Goal: Task Accomplishment & Management: Use online tool/utility

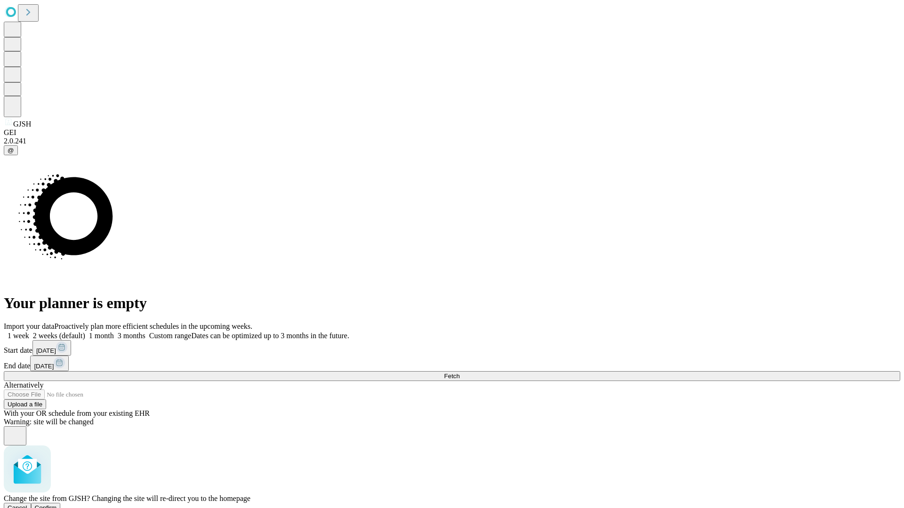
click at [57, 505] on span "Confirm" at bounding box center [46, 508] width 22 height 7
click at [85, 332] on label "2 weeks (default)" at bounding box center [57, 336] width 56 height 8
click at [460, 373] on span "Fetch" at bounding box center [452, 376] width 16 height 7
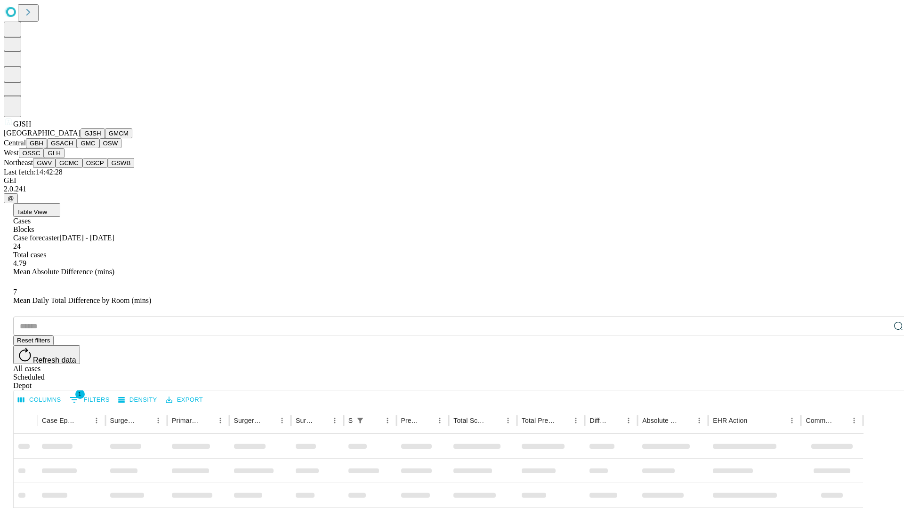
click at [105, 138] on button "GMCM" at bounding box center [118, 134] width 27 height 10
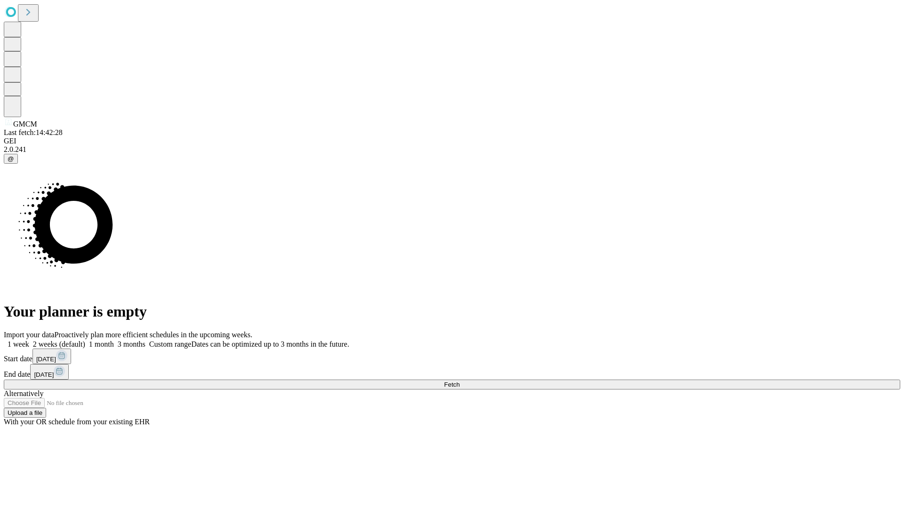
click at [85, 340] on label "2 weeks (default)" at bounding box center [57, 344] width 56 height 8
click at [460, 381] on span "Fetch" at bounding box center [452, 384] width 16 height 7
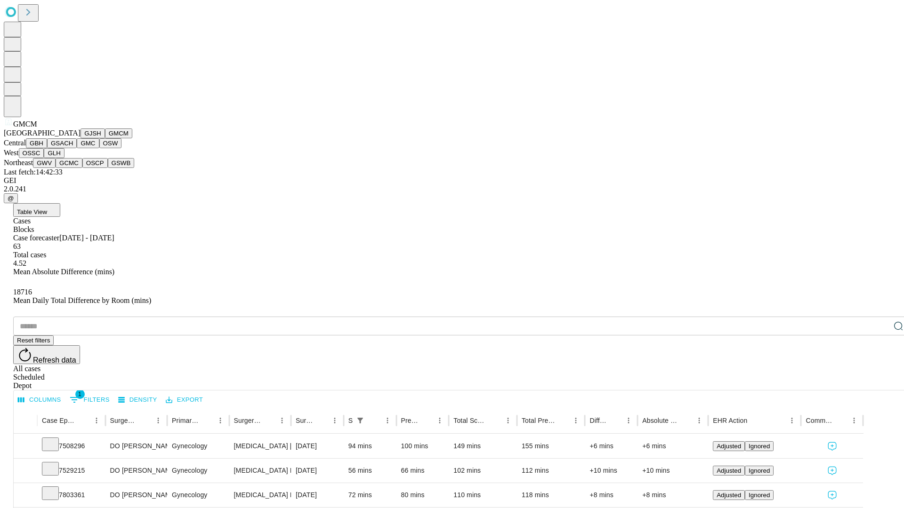
click at [47, 148] on button "GBH" at bounding box center [36, 143] width 21 height 10
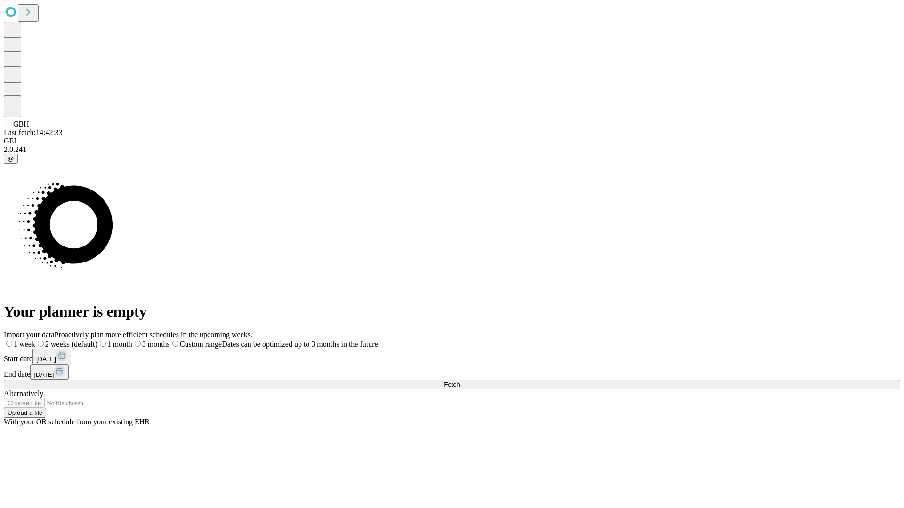
click at [97, 340] on label "2 weeks (default)" at bounding box center [66, 344] width 62 height 8
click at [460, 381] on span "Fetch" at bounding box center [452, 384] width 16 height 7
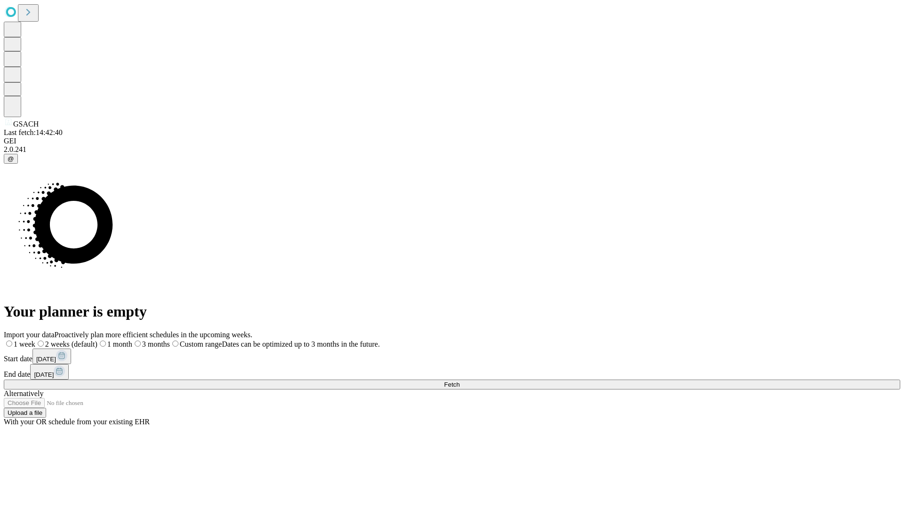
click at [97, 340] on label "2 weeks (default)" at bounding box center [66, 344] width 62 height 8
click at [460, 381] on span "Fetch" at bounding box center [452, 384] width 16 height 7
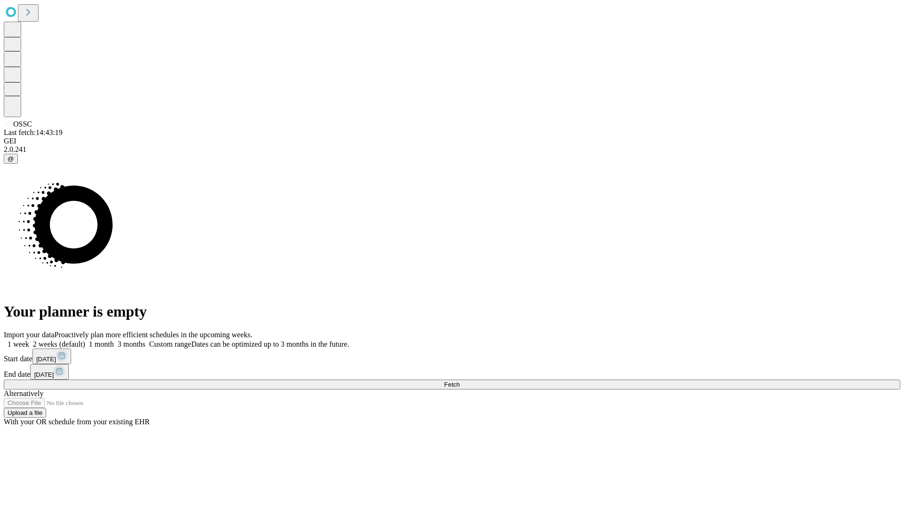
click at [460, 381] on span "Fetch" at bounding box center [452, 384] width 16 height 7
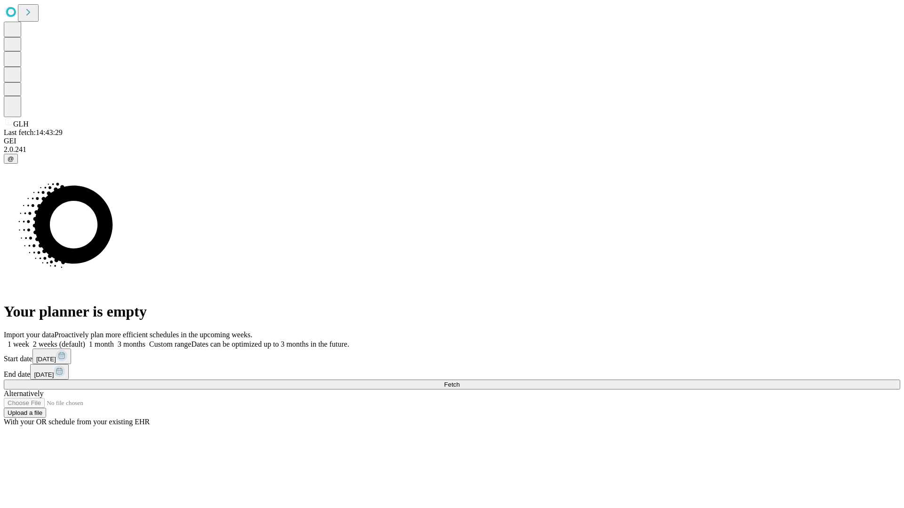
click at [85, 340] on label "2 weeks (default)" at bounding box center [57, 344] width 56 height 8
click at [460, 381] on span "Fetch" at bounding box center [452, 384] width 16 height 7
click at [85, 340] on label "2 weeks (default)" at bounding box center [57, 344] width 56 height 8
click at [460, 381] on span "Fetch" at bounding box center [452, 384] width 16 height 7
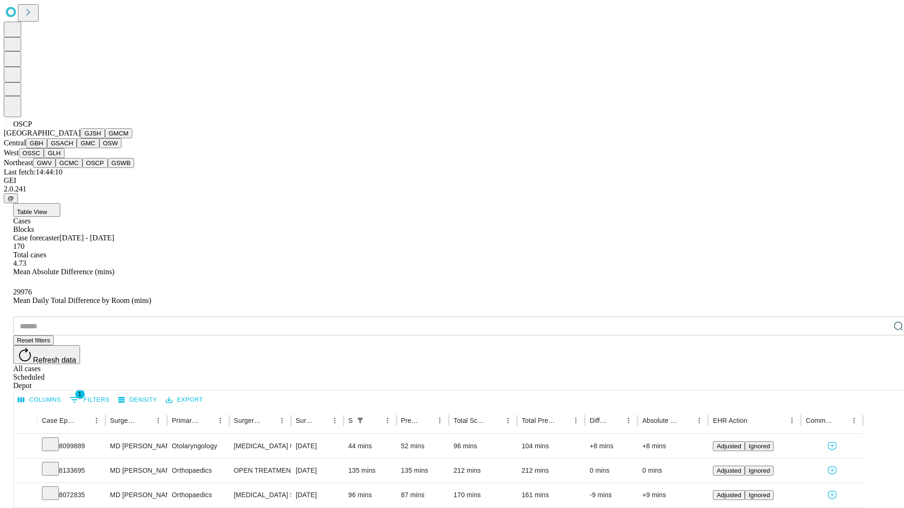
click at [108, 168] on button "GSWB" at bounding box center [121, 163] width 27 height 10
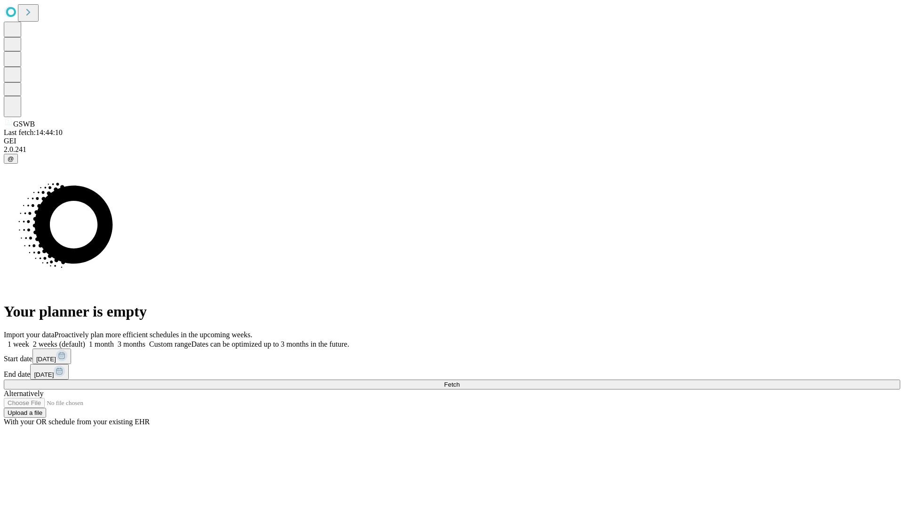
click at [85, 340] on label "2 weeks (default)" at bounding box center [57, 344] width 56 height 8
click at [460, 381] on span "Fetch" at bounding box center [452, 384] width 16 height 7
